Goal: Information Seeking & Learning: Find specific page/section

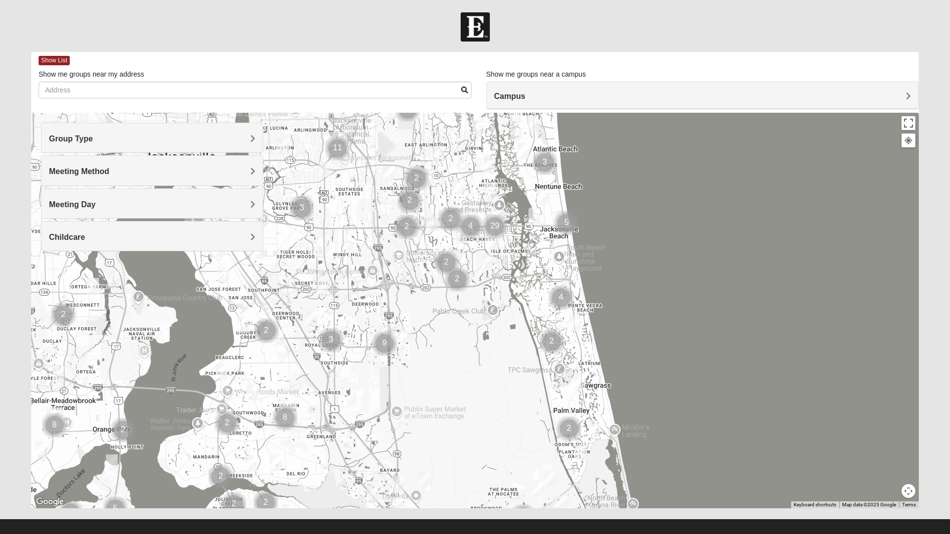
click at [245, 206] on h4 "Meeting Day" at bounding box center [152, 204] width 206 height 9
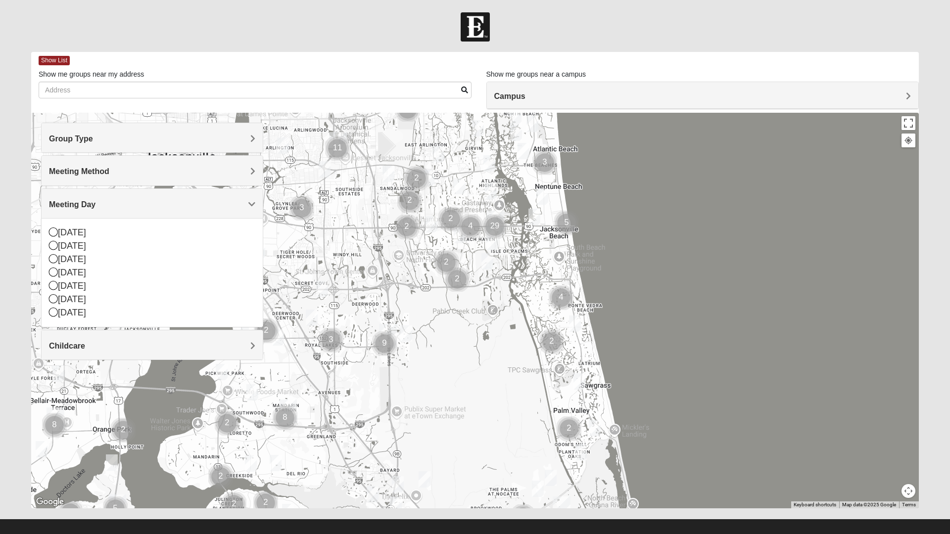
click at [59, 287] on div "[DATE]" at bounding box center [152, 286] width 206 height 13
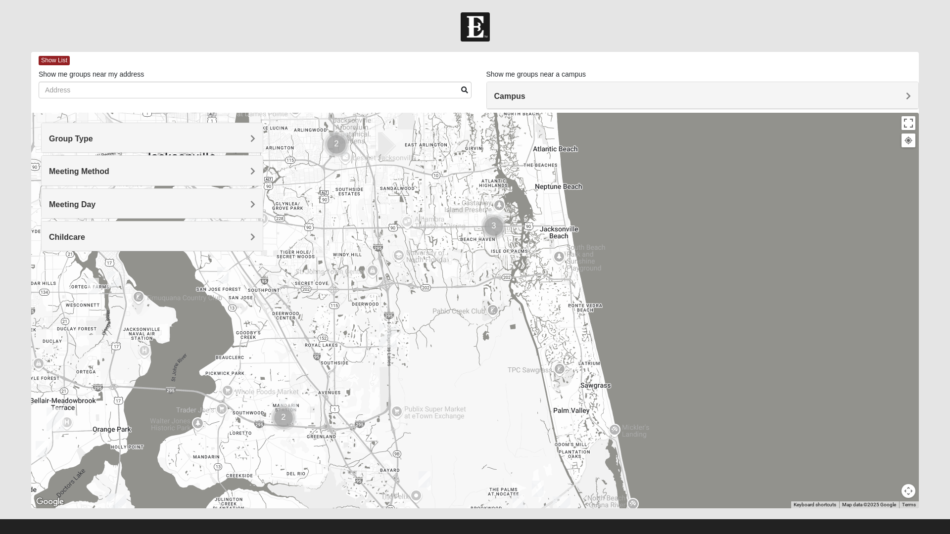
click at [109, 176] on span "Meeting Method" at bounding box center [79, 171] width 60 height 8
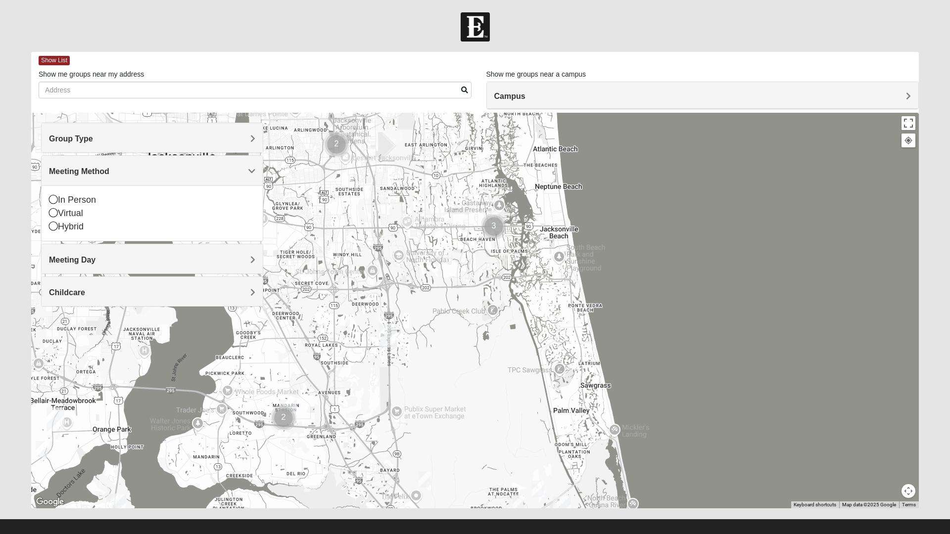
click at [100, 209] on div "Virtual" at bounding box center [152, 213] width 206 height 13
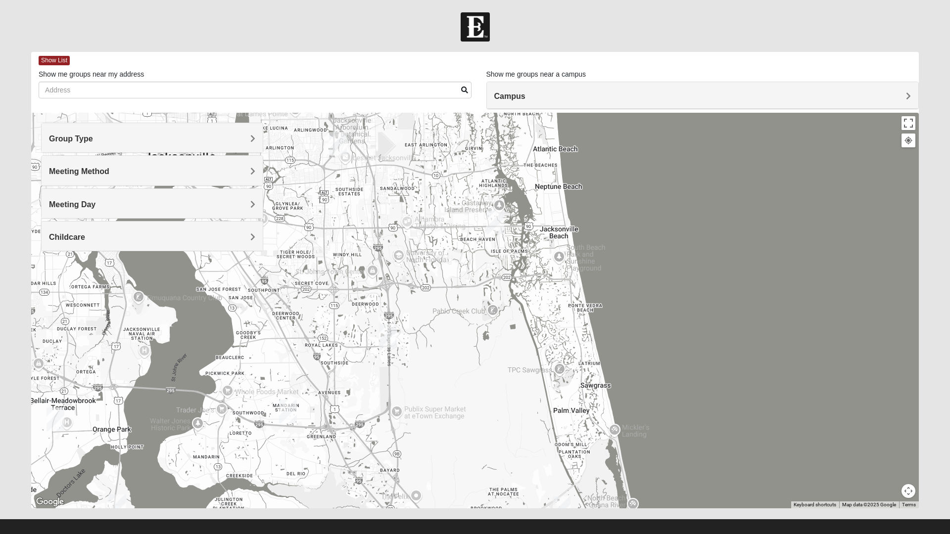
click at [109, 176] on span "Meeting Method" at bounding box center [79, 171] width 60 height 8
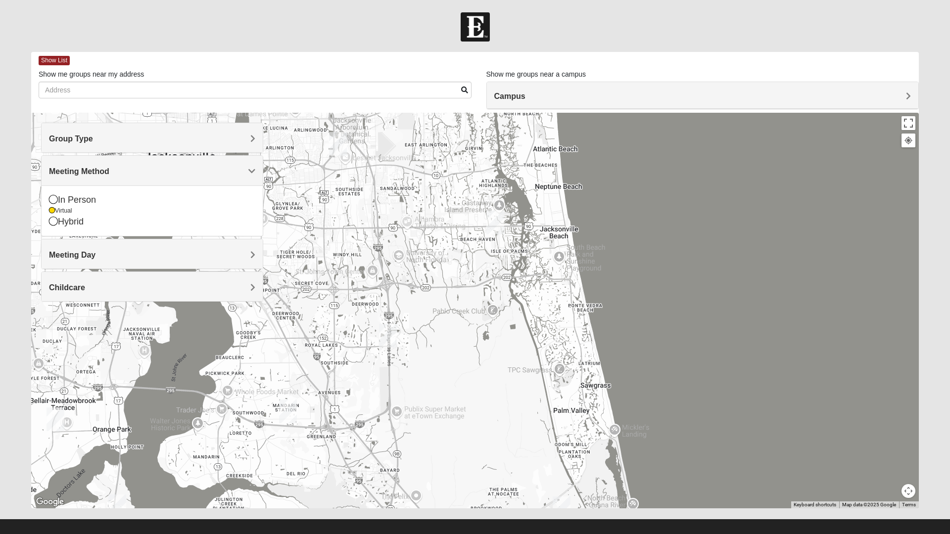
click at [93, 204] on div "In Person" at bounding box center [152, 200] width 206 height 13
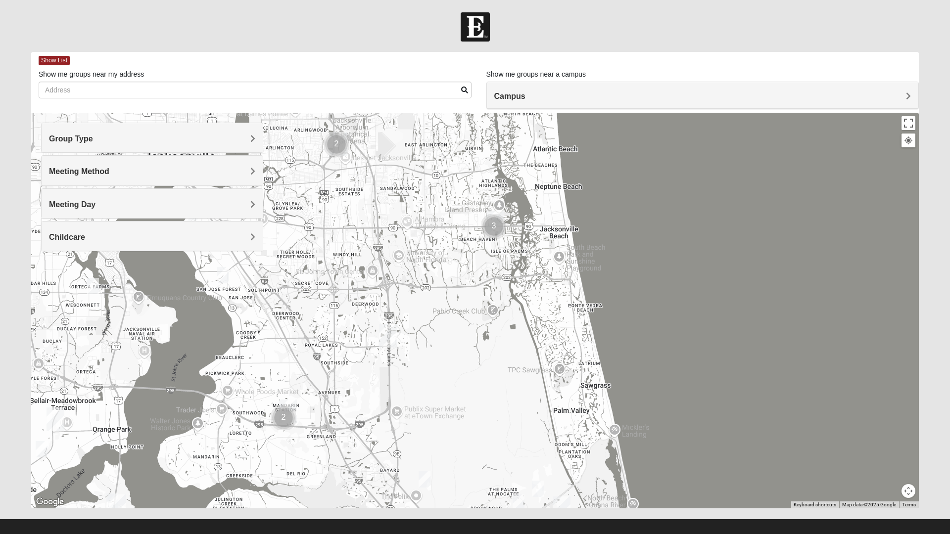
click at [240, 175] on h4 "Meeting Method" at bounding box center [152, 171] width 206 height 9
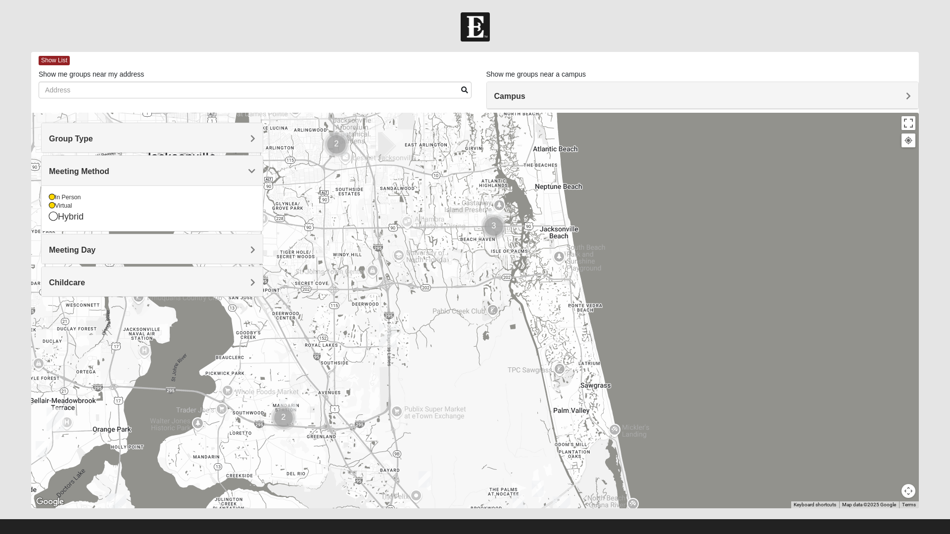
click at [66, 212] on div "Hybrid" at bounding box center [152, 216] width 206 height 13
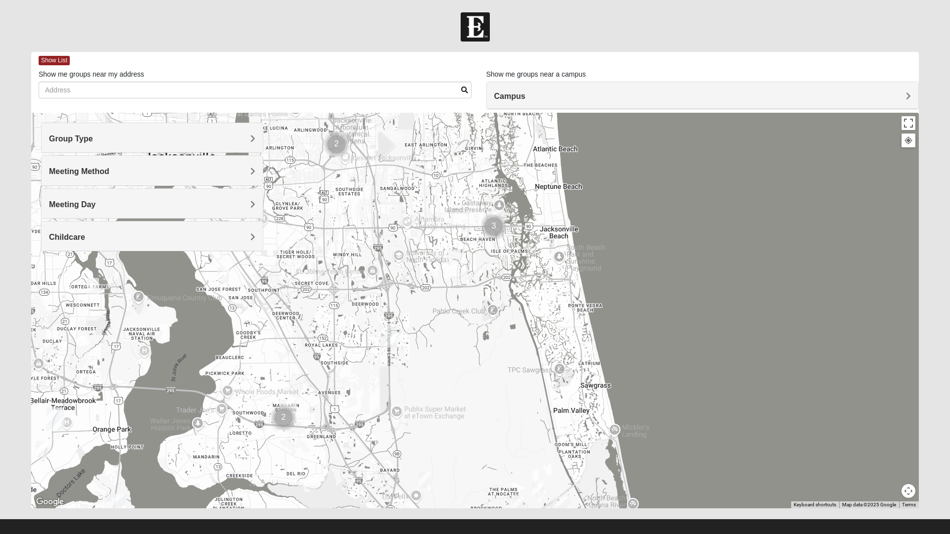
click at [109, 172] on span "Meeting Method" at bounding box center [79, 171] width 60 height 8
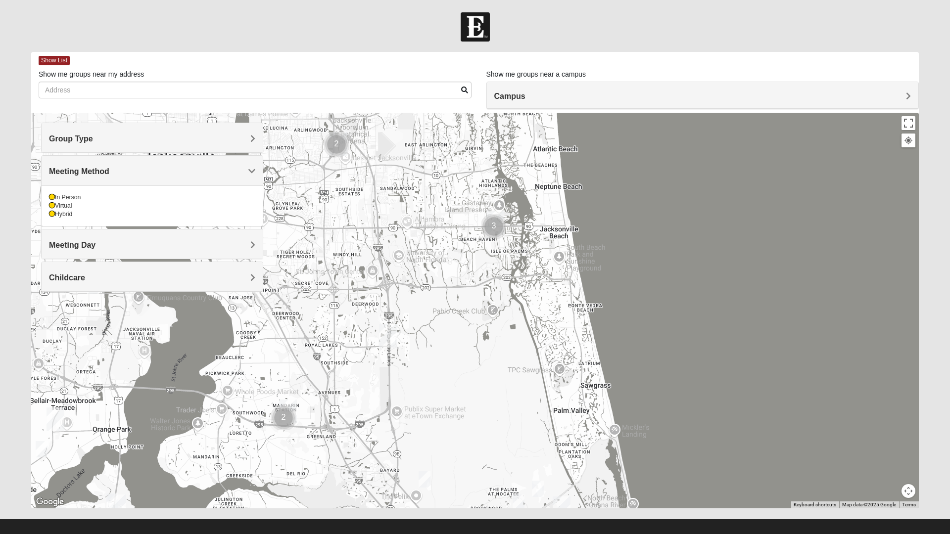
click at [70, 200] on div "In Person" at bounding box center [152, 198] width 206 height 8
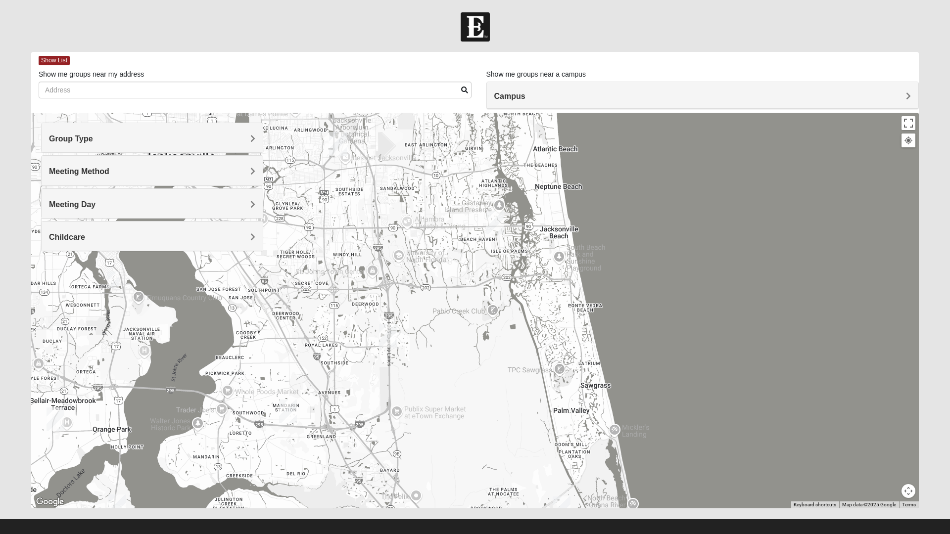
click at [249, 210] on div "Meeting Day" at bounding box center [152, 203] width 221 height 29
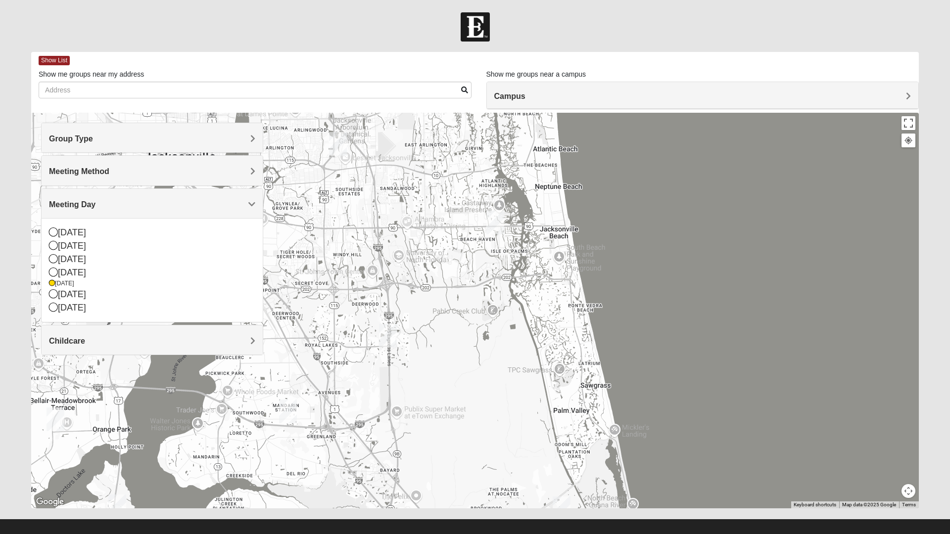
click at [241, 168] on h4 "Meeting Method" at bounding box center [152, 171] width 206 height 9
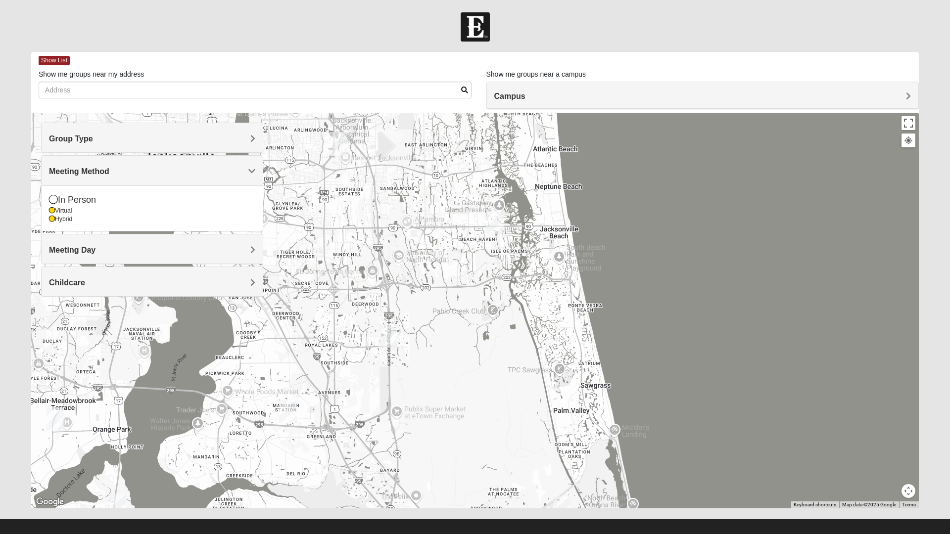
click at [58, 201] on div "In Person" at bounding box center [152, 200] width 206 height 13
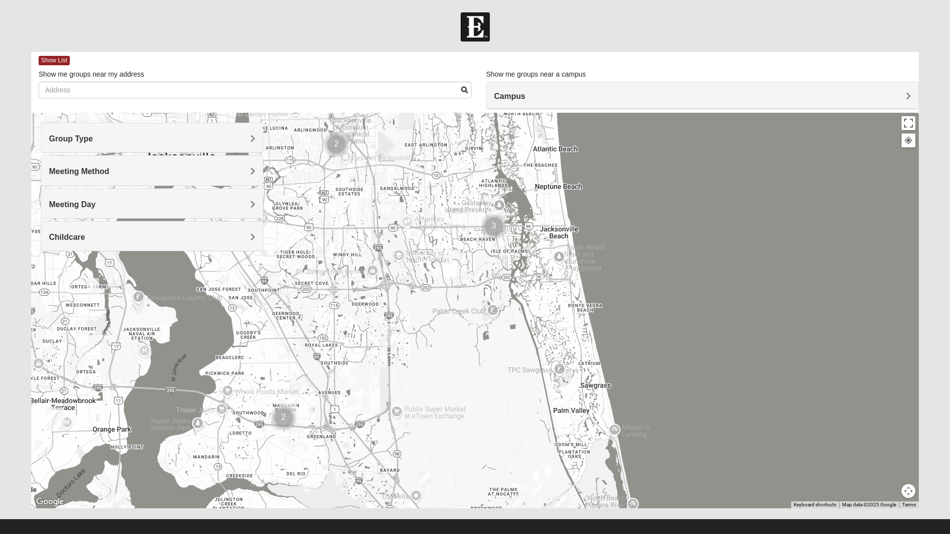
click at [259, 165] on div "Meeting Method" at bounding box center [152, 170] width 221 height 29
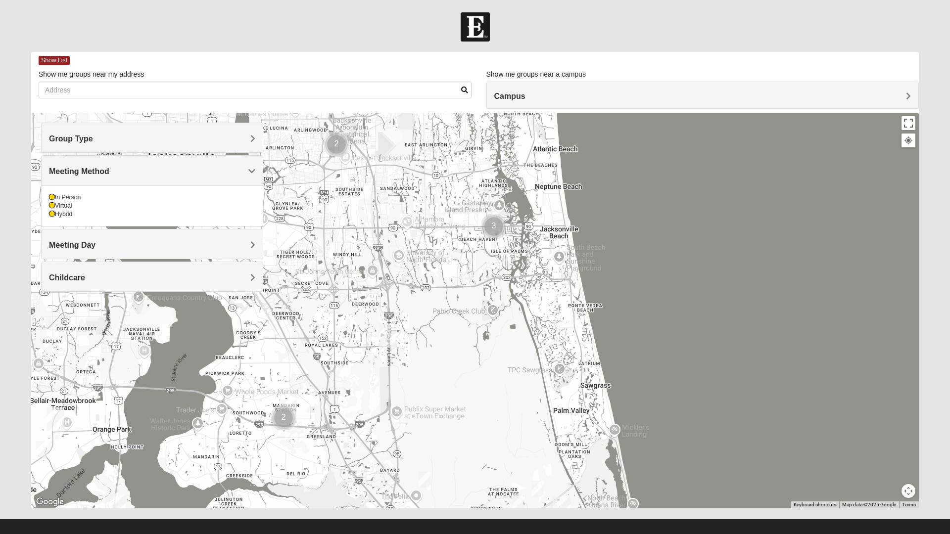
click at [54, 209] on icon at bounding box center [52, 206] width 6 height 6
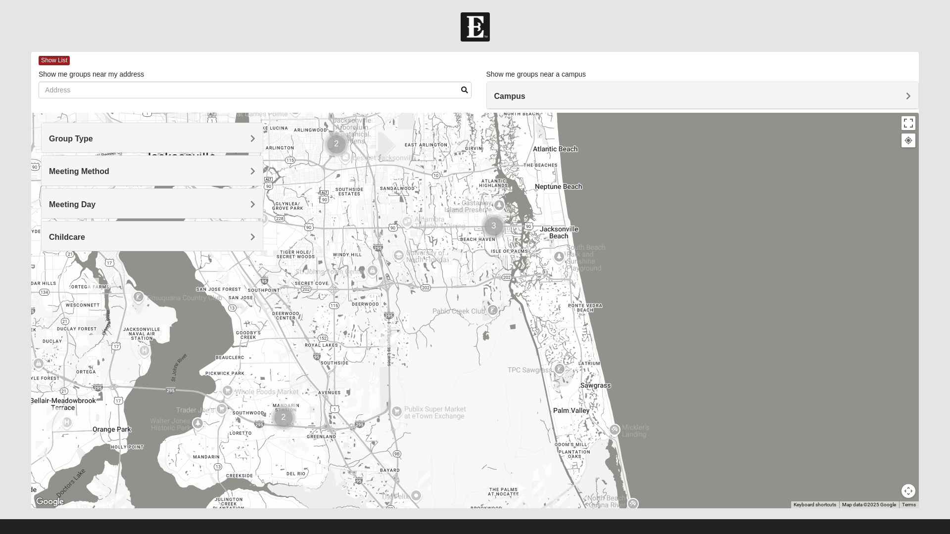
click at [258, 172] on div "Meeting Method" at bounding box center [152, 170] width 221 height 29
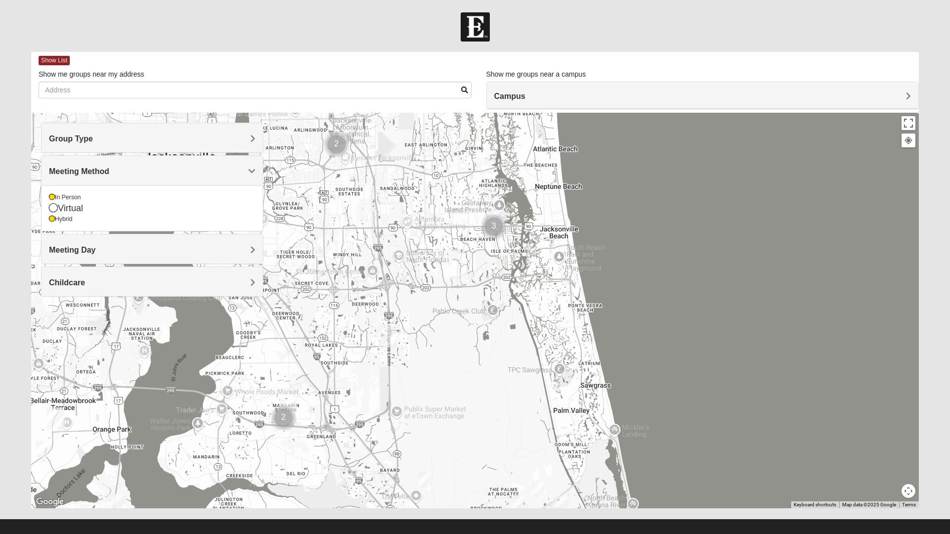
click at [58, 221] on div "Hybrid" at bounding box center [152, 219] width 206 height 8
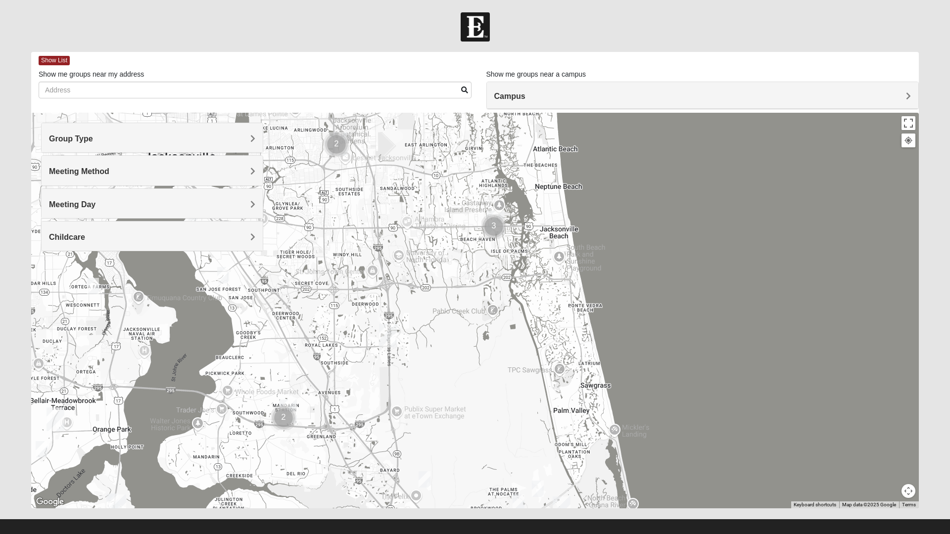
click at [258, 173] on div "Meeting Method" at bounding box center [152, 170] width 221 height 29
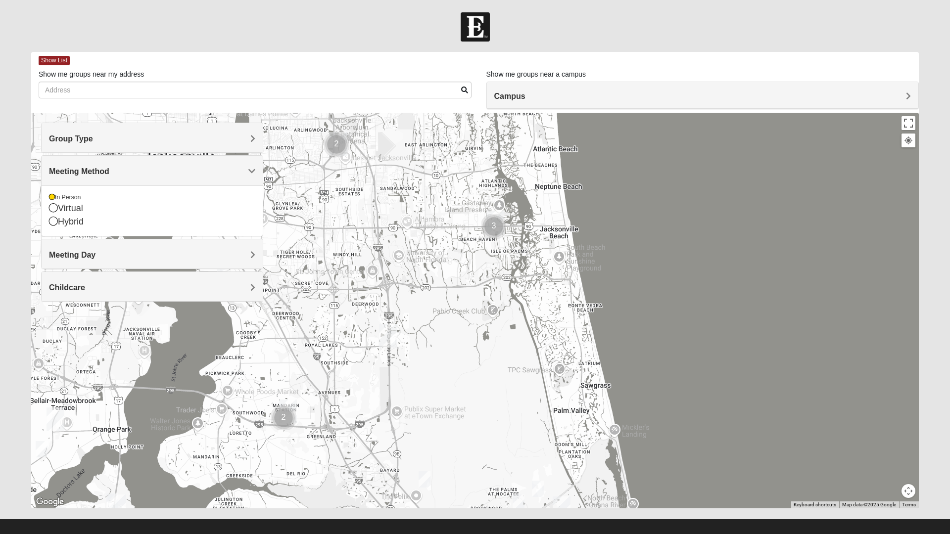
click at [243, 254] on h4 "Meeting Day" at bounding box center [152, 254] width 206 height 9
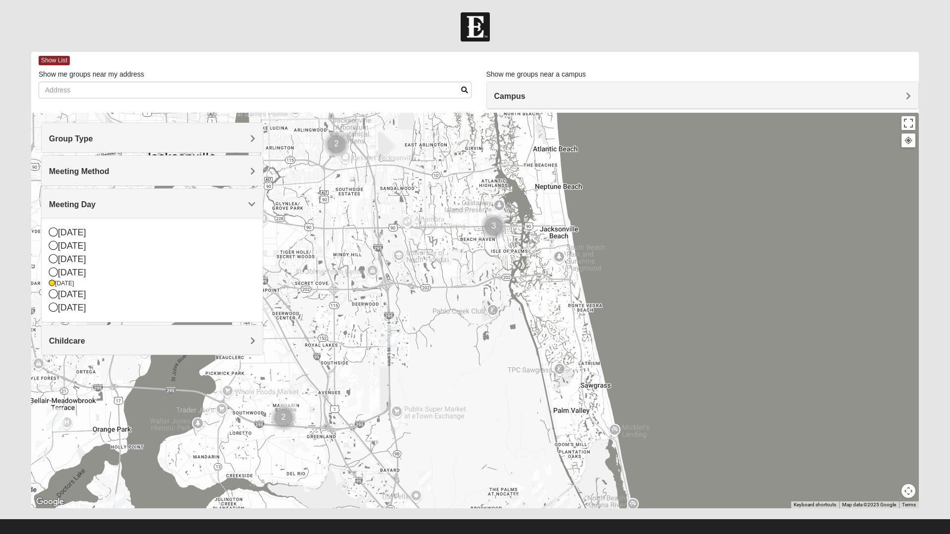
click at [93, 142] on span "Group Type" at bounding box center [71, 139] width 44 height 8
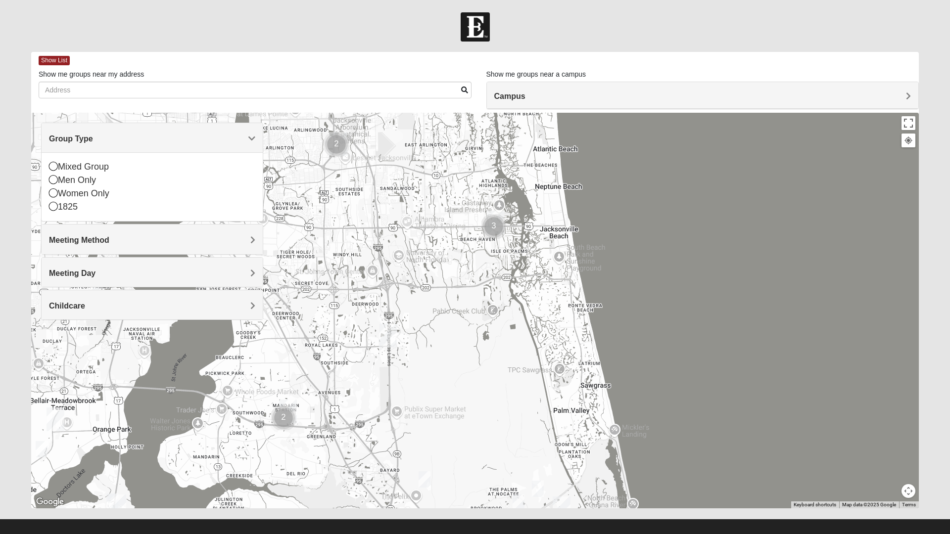
click at [56, 168] on icon at bounding box center [53, 166] width 9 height 9
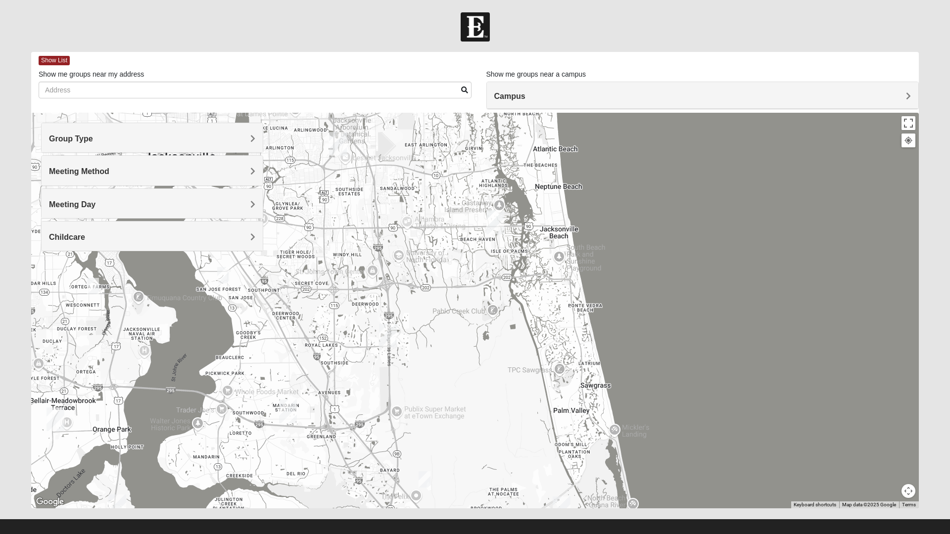
click at [389, 337] on img "Baymeadows" at bounding box center [388, 336] width 26 height 32
click at [96, 205] on span "Meeting Day" at bounding box center [72, 204] width 47 height 8
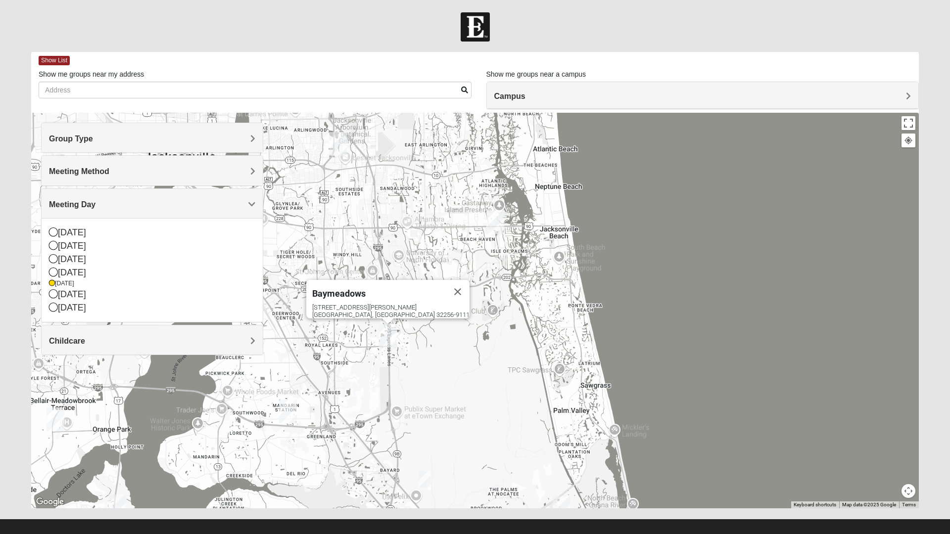
click at [55, 246] on icon at bounding box center [53, 245] width 9 height 9
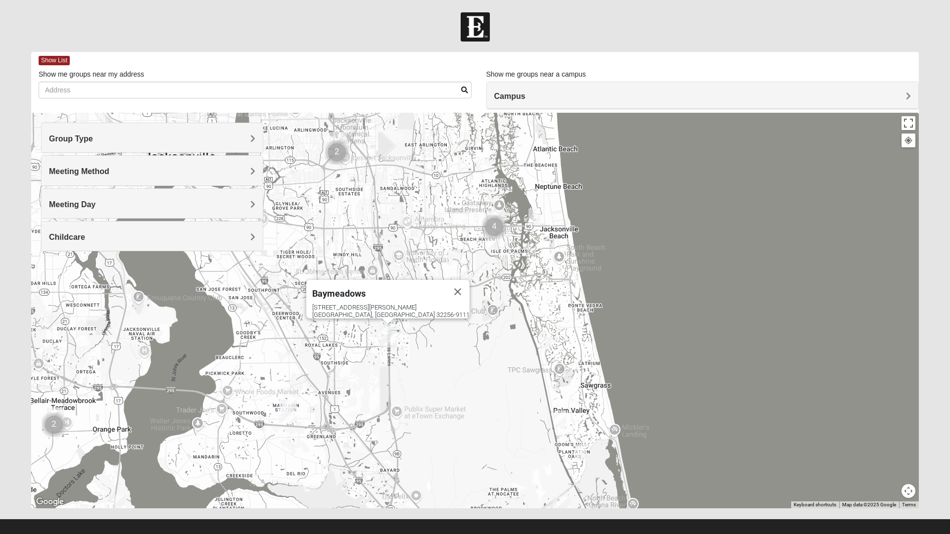
click at [178, 204] on h4 "Meeting Day" at bounding box center [152, 204] width 206 height 9
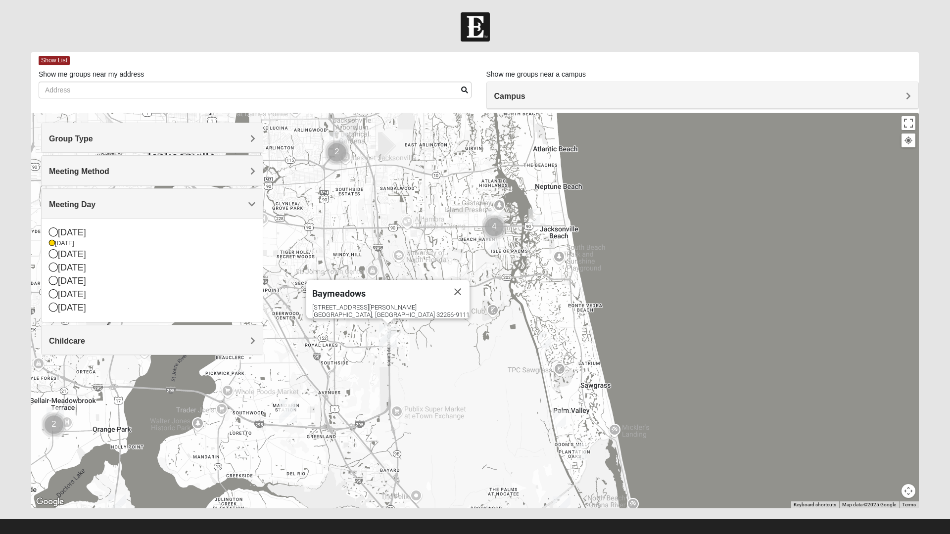
click at [81, 285] on div "[DATE]" at bounding box center [152, 281] width 206 height 13
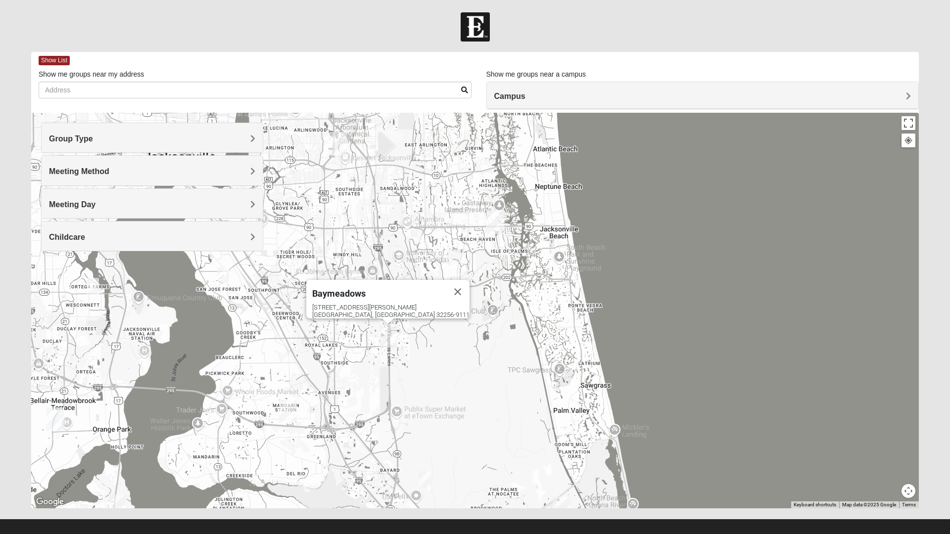
click at [425, 479] on img "Mixed Remley 32081" at bounding box center [425, 480] width 20 height 24
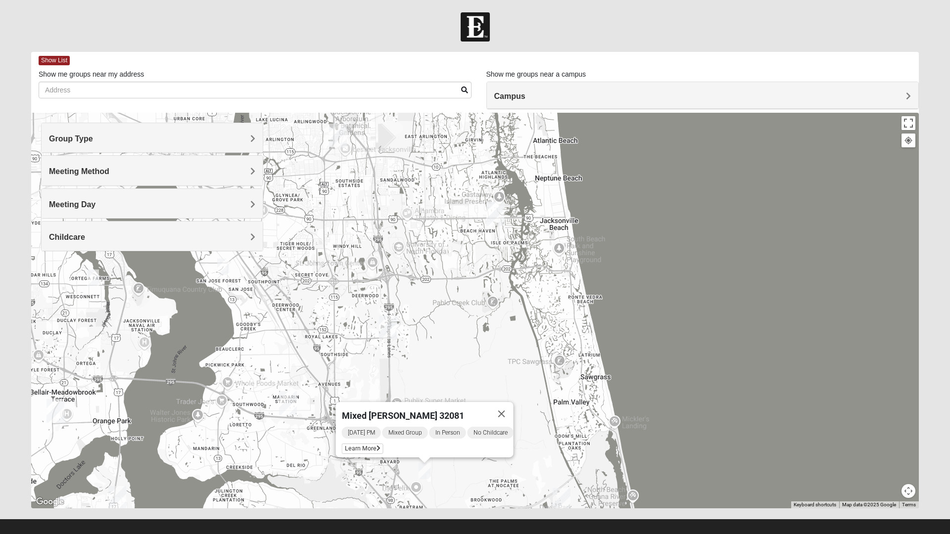
click at [377, 446] on icon at bounding box center [379, 449] width 4 height 6
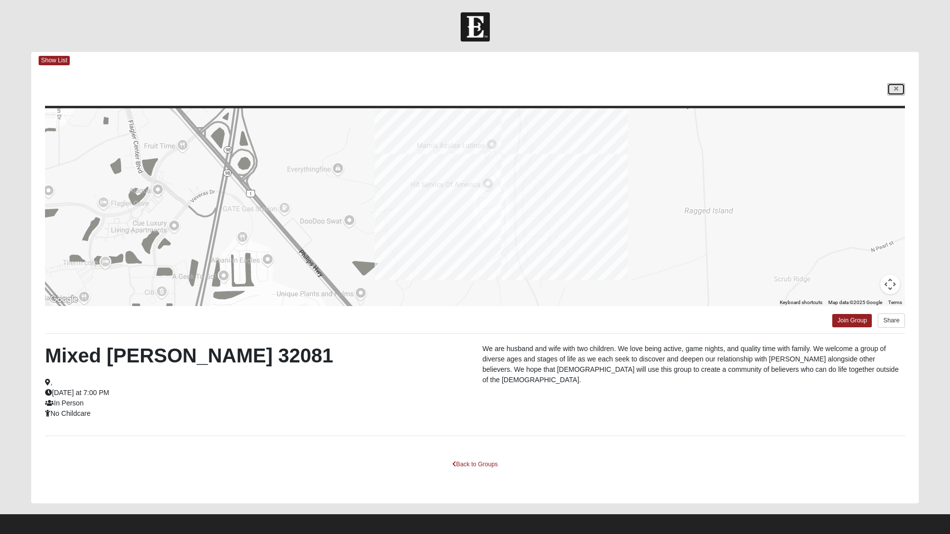
click at [896, 91] on icon at bounding box center [896, 89] width 4 height 6
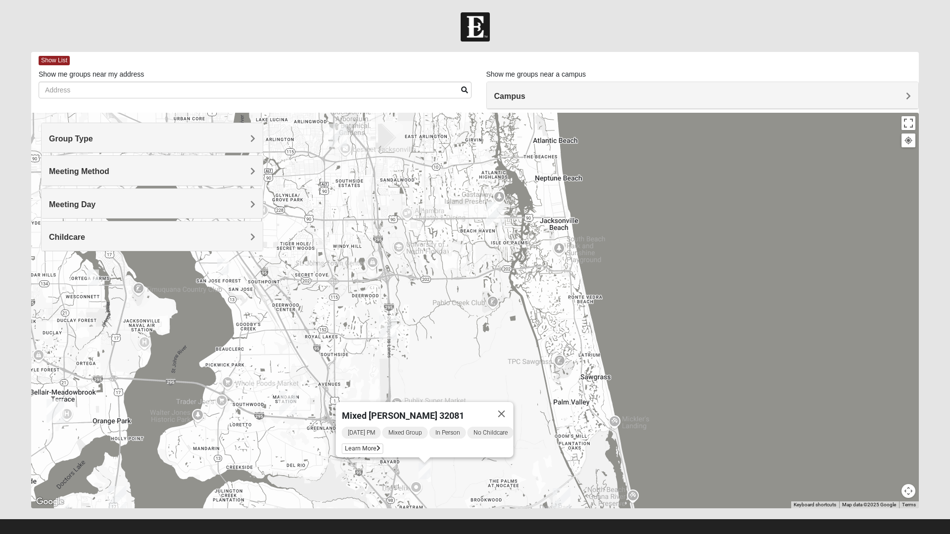
click at [229, 202] on h4 "Meeting Day" at bounding box center [152, 204] width 206 height 9
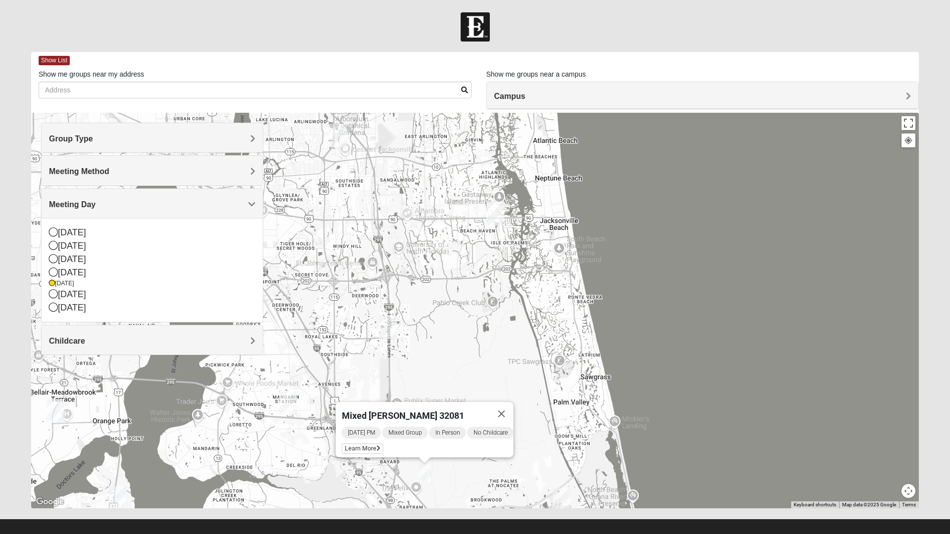
click at [79, 246] on div "[DATE]" at bounding box center [152, 246] width 206 height 13
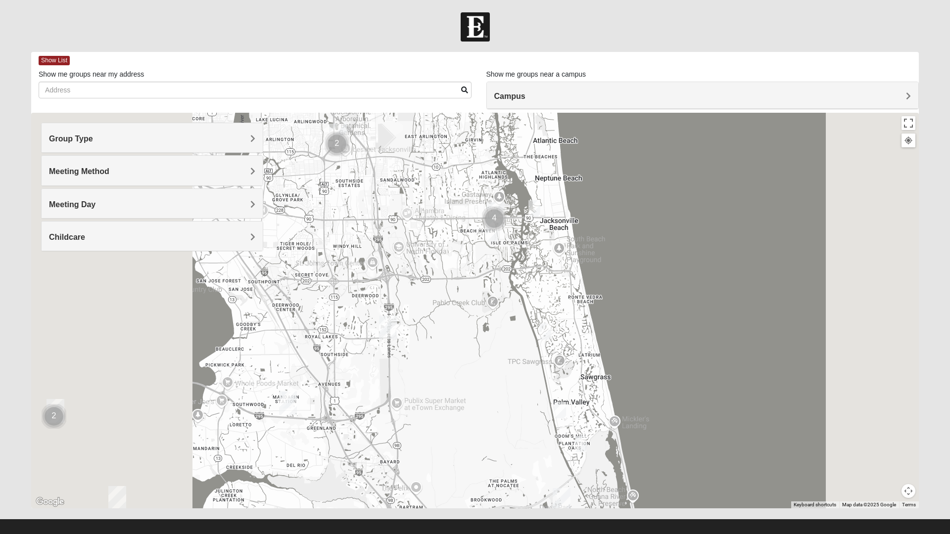
click at [495, 235] on img "Mixed Irish 32224" at bounding box center [493, 234] width 20 height 24
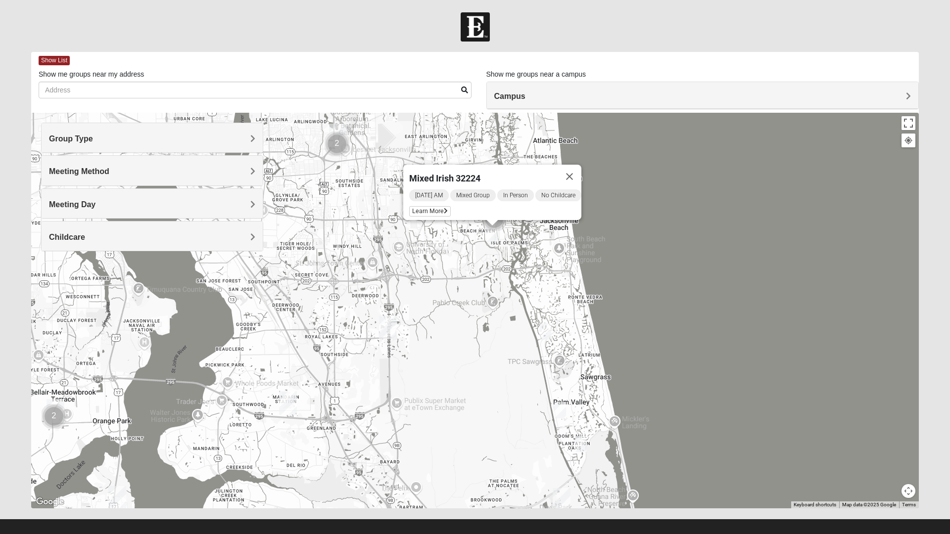
click at [434, 208] on span "Learn More" at bounding box center [430, 211] width 42 height 10
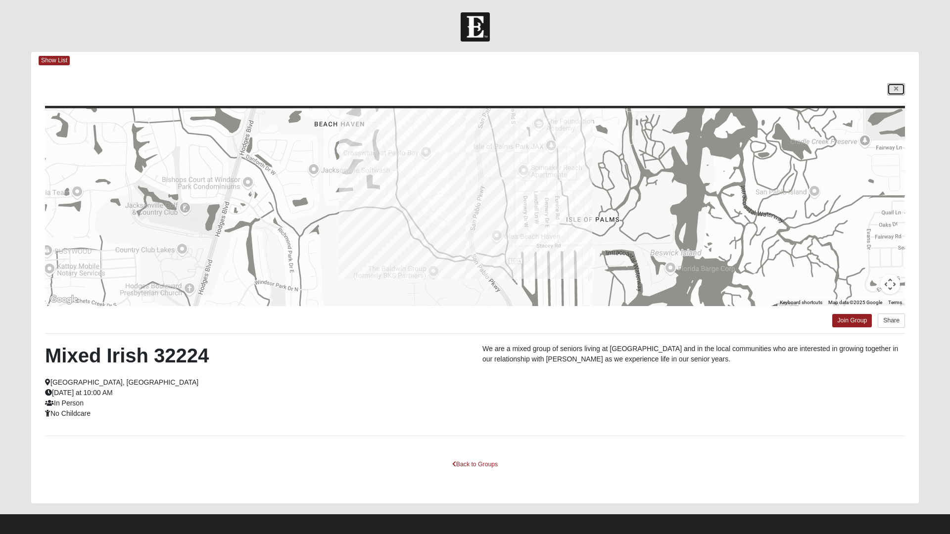
click at [894, 89] on icon at bounding box center [896, 89] width 4 height 6
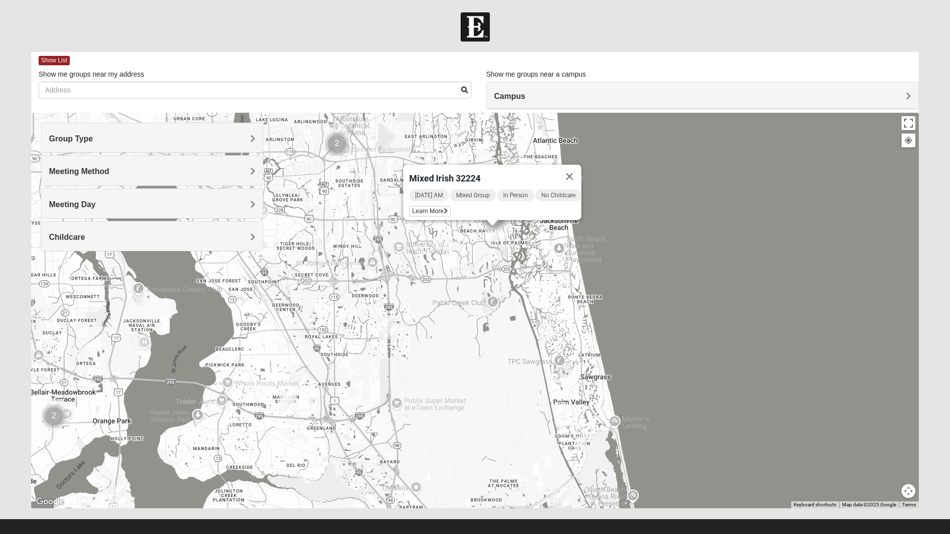
scroll to position [10, 0]
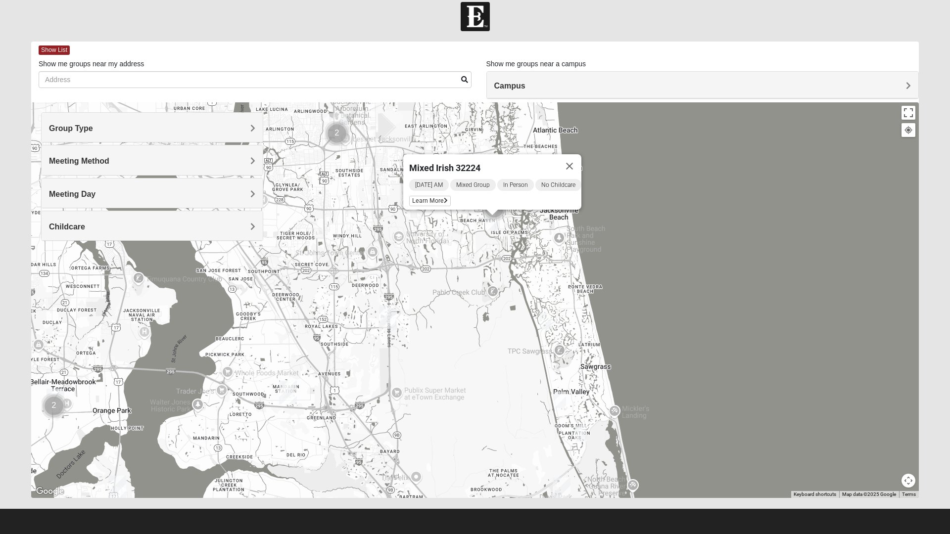
click at [418, 481] on div "Mixed Irish 32224 [DATE] AM Mixed Group In Person No Childcare Learn More" at bounding box center [475, 300] width 888 height 396
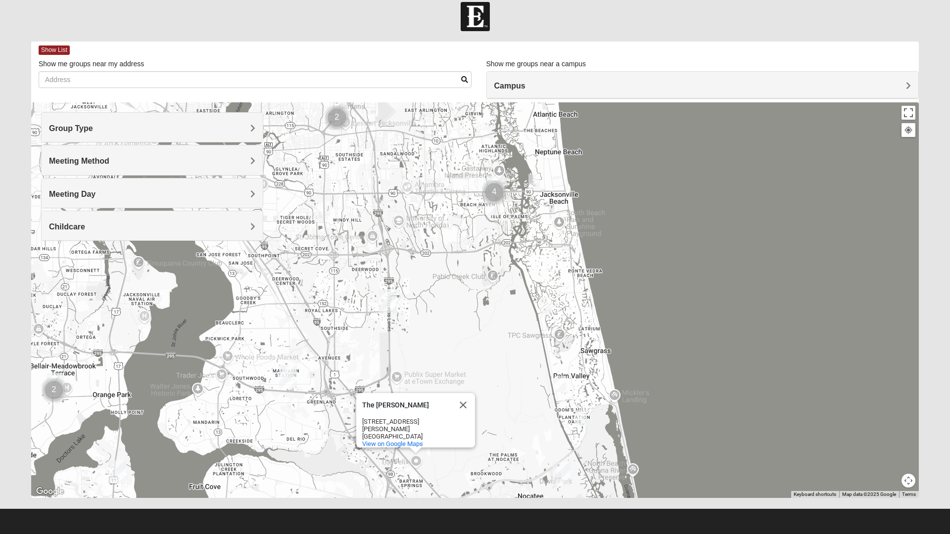
click at [413, 440] on span "View on Google Maps" at bounding box center [392, 443] width 61 height 7
